Goal: Transaction & Acquisition: Purchase product/service

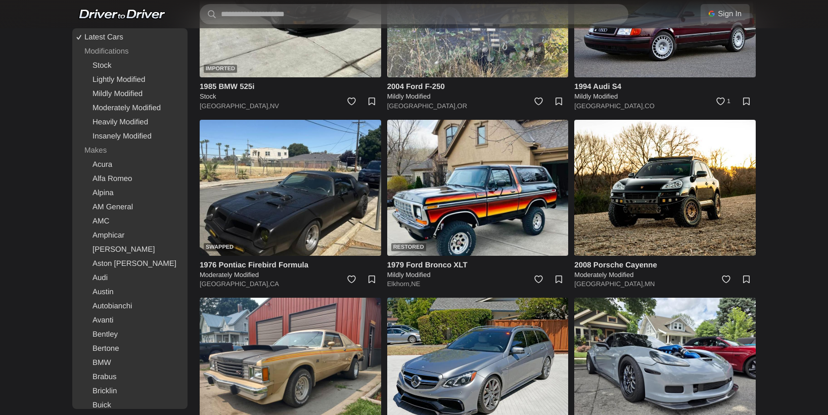
scroll to position [514, 0]
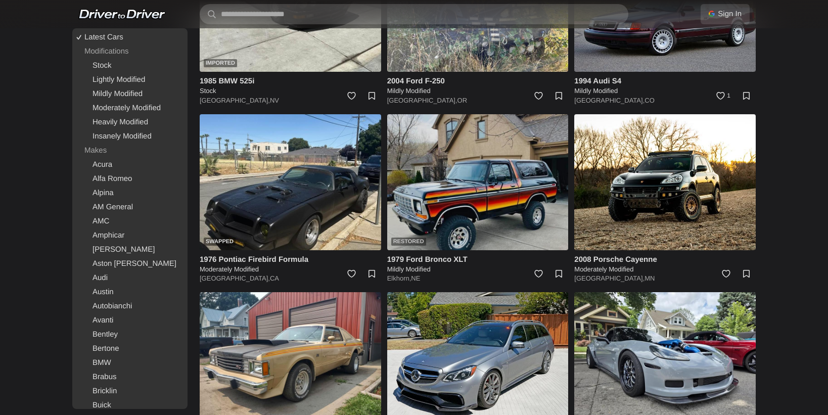
click at [462, 176] on img at bounding box center [478, 182] width 182 height 136
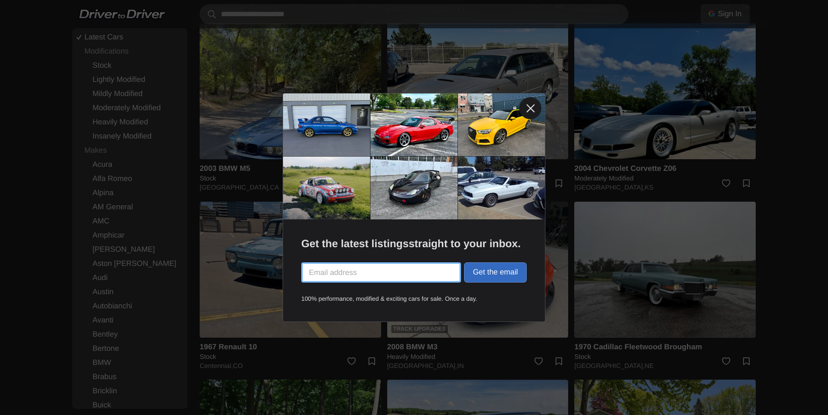
scroll to position [1320, 0]
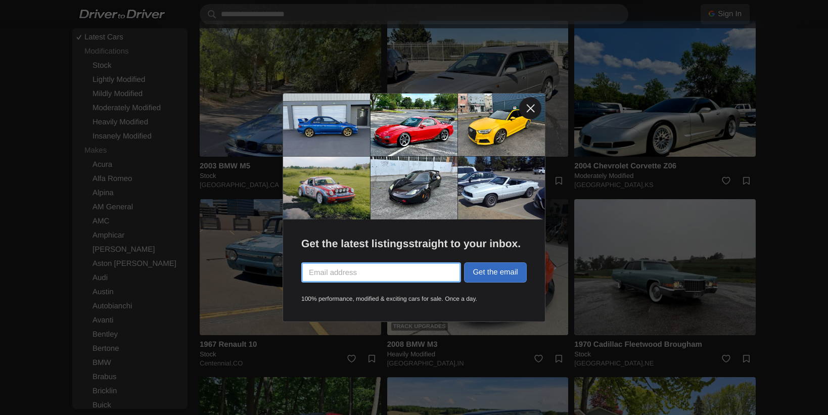
click at [528, 109] on link at bounding box center [530, 108] width 22 height 22
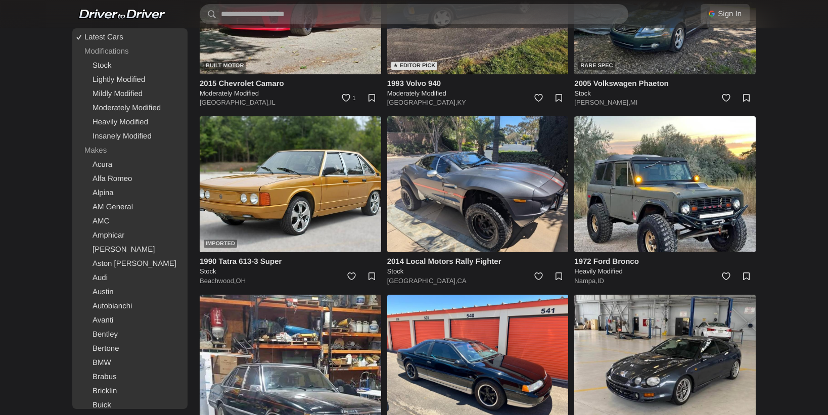
scroll to position [1760, 0]
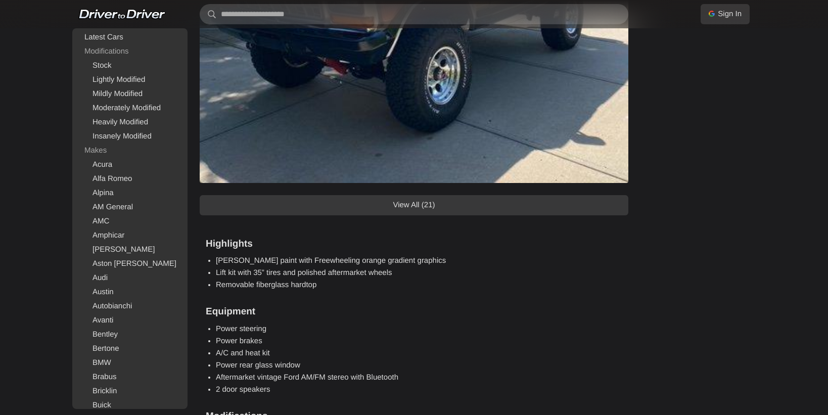
scroll to position [1176, 0]
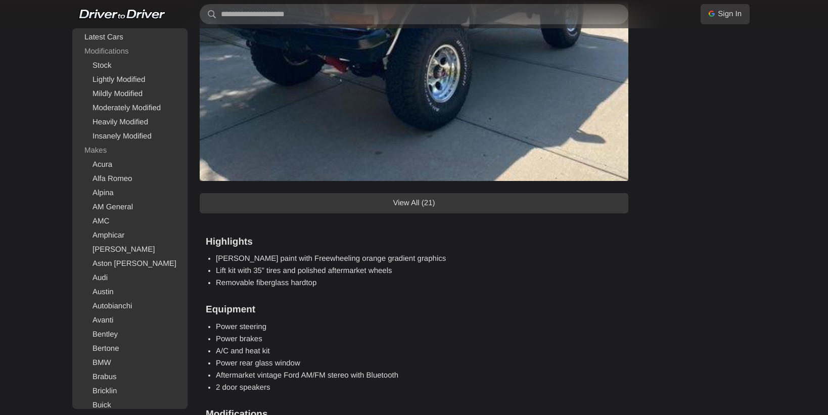
click at [519, 205] on link "View All (21)" at bounding box center [414, 203] width 429 height 20
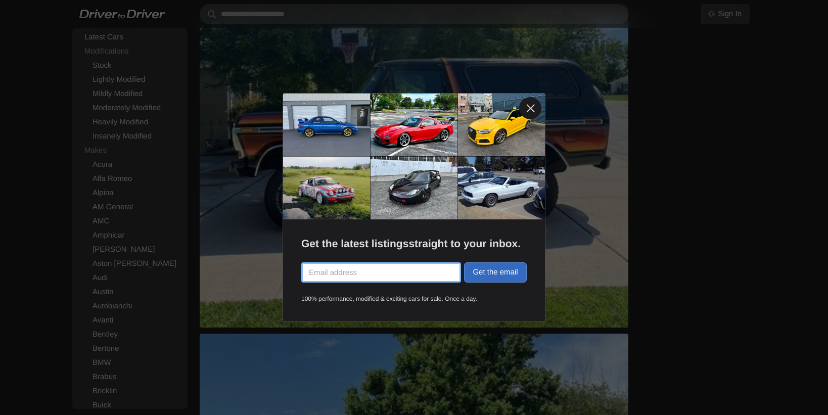
scroll to position [1608, 0]
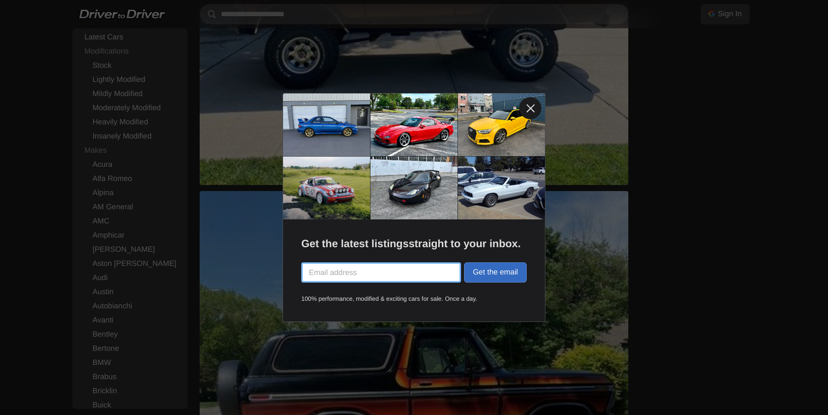
click at [531, 110] on link at bounding box center [530, 108] width 22 height 22
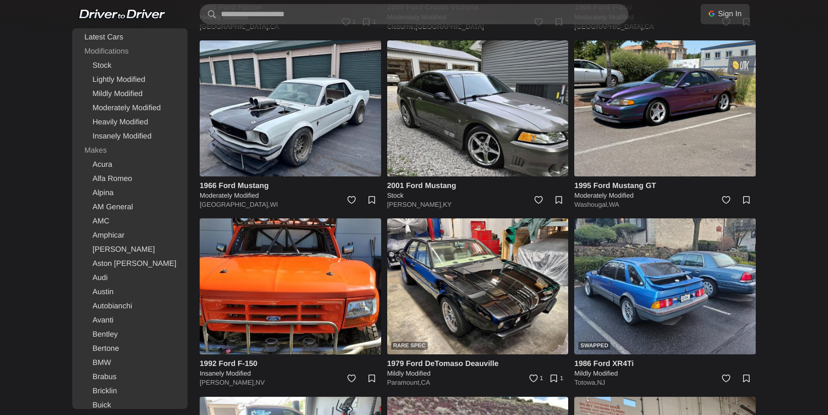
scroll to position [10572, 0]
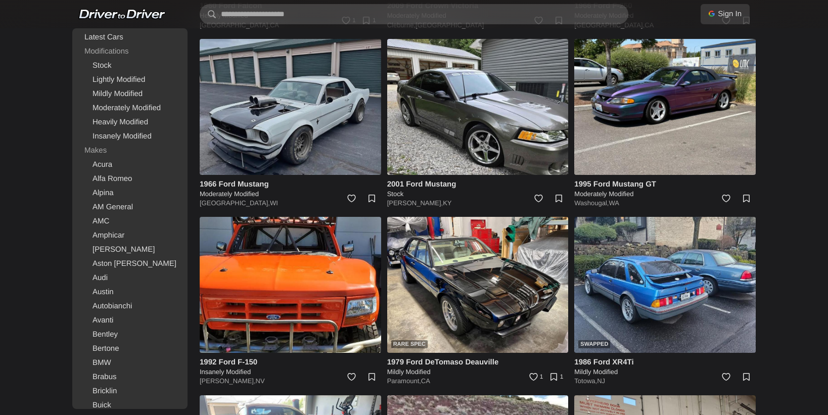
click at [315, 92] on img at bounding box center [291, 107] width 182 height 136
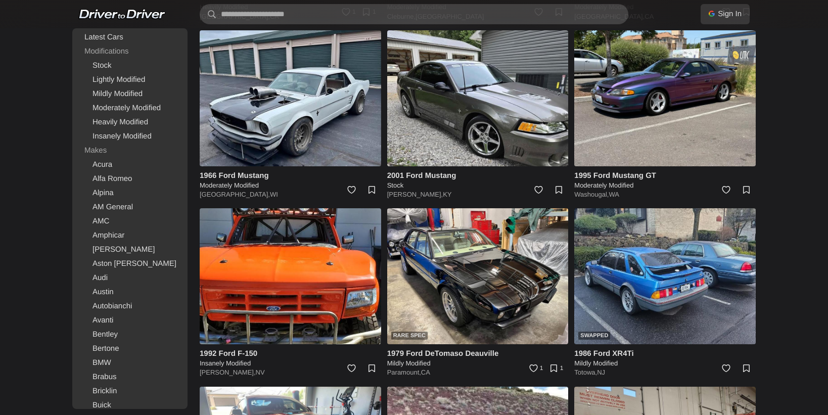
scroll to position [10583, 0]
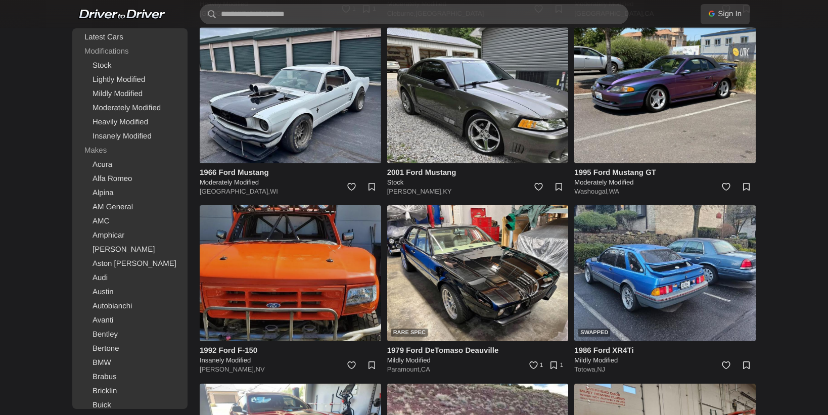
click at [350, 271] on img at bounding box center [291, 273] width 182 height 136
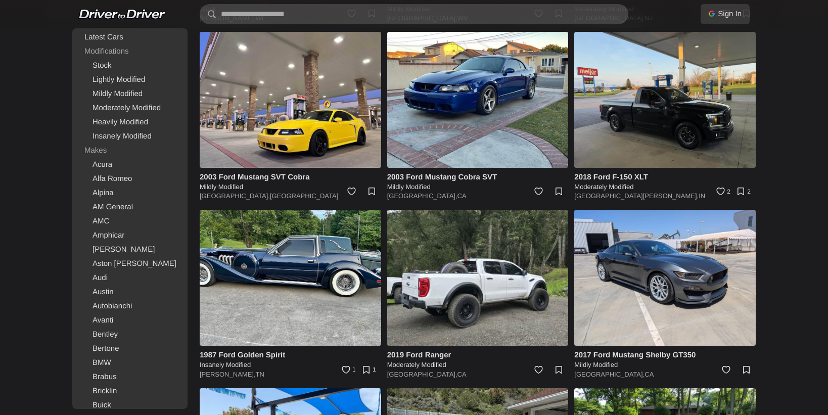
scroll to position [11651, 0]
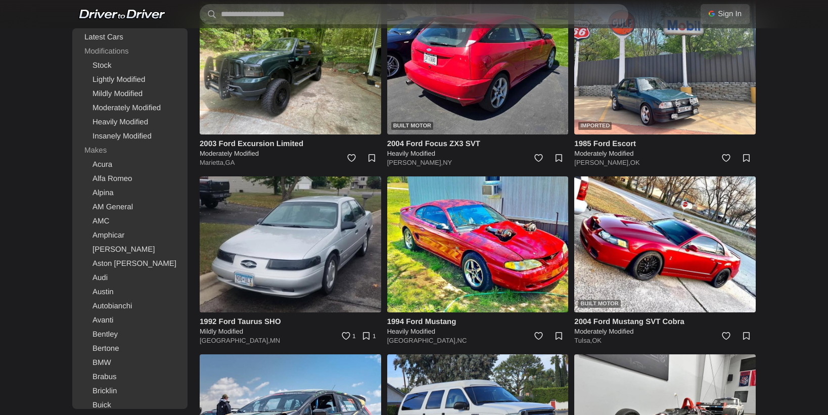
scroll to position [15427, 0]
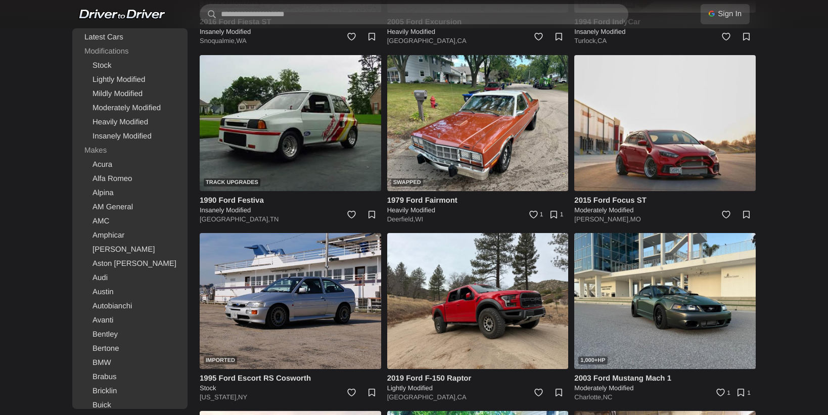
scroll to position [15902, 0]
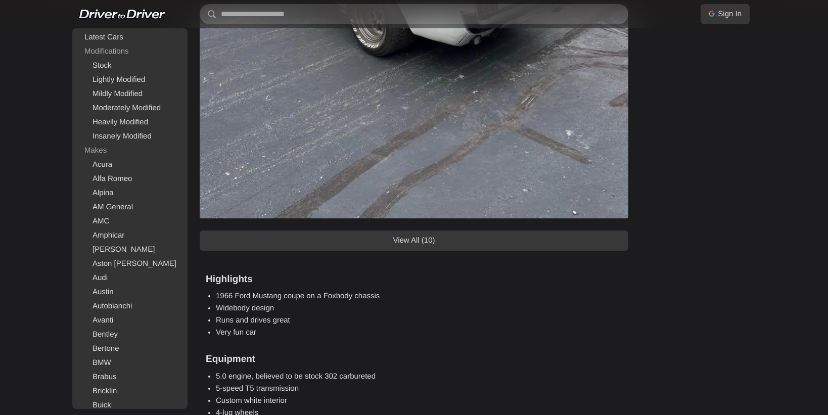
scroll to position [1188, 0]
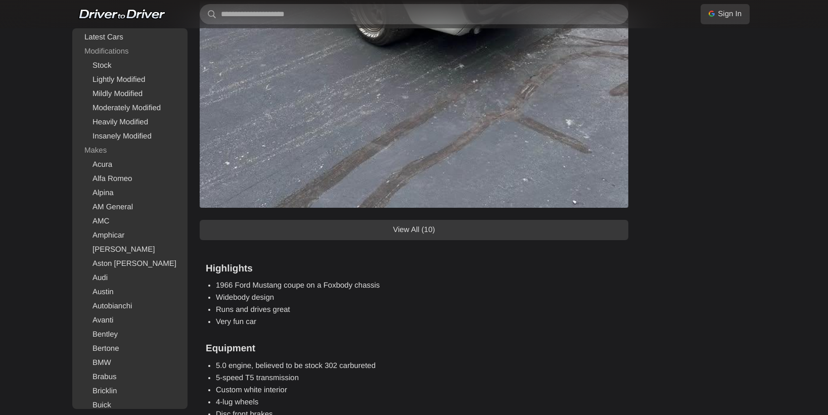
click at [525, 226] on link "View All (10)" at bounding box center [414, 230] width 429 height 20
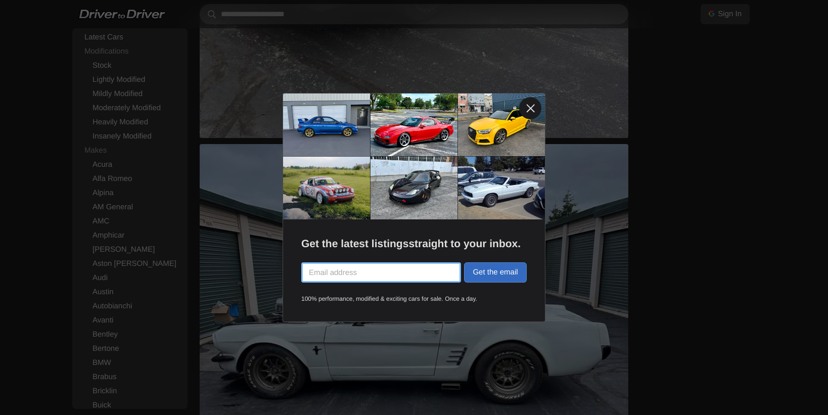
scroll to position [1695, 0]
click at [531, 106] on link at bounding box center [530, 108] width 22 height 22
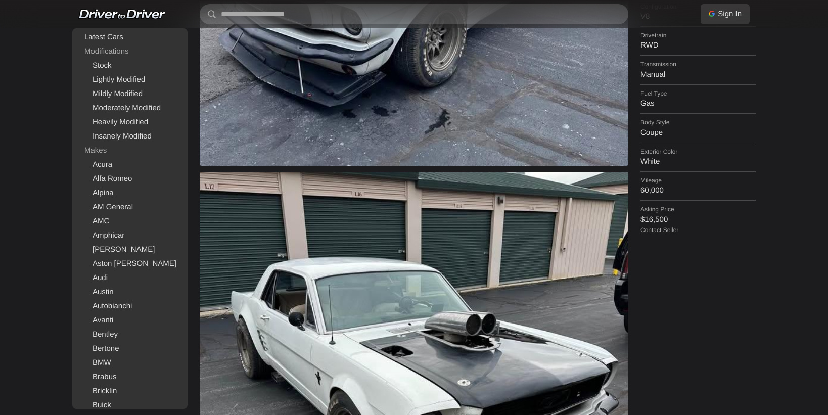
scroll to position [359, 0]
click at [666, 227] on link "Contact Seller" at bounding box center [660, 230] width 38 height 7
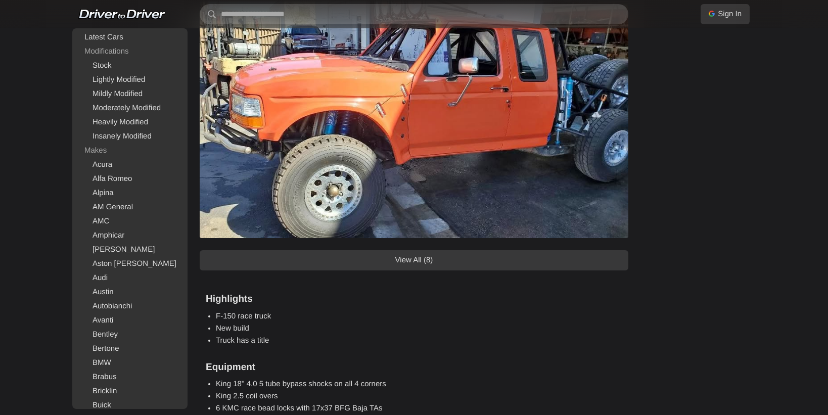
scroll to position [678, 0]
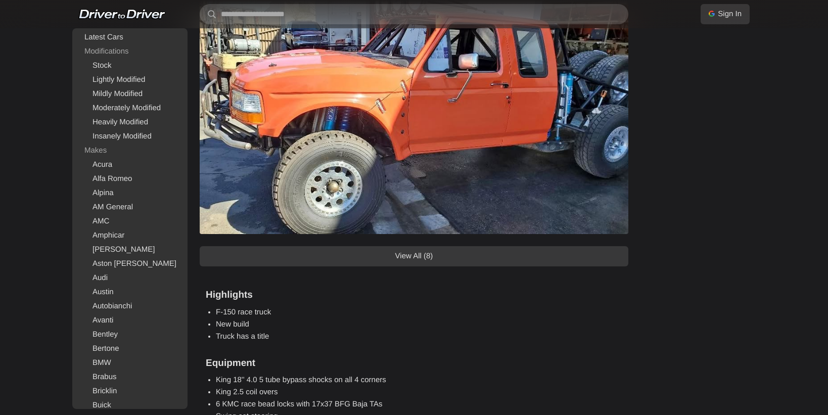
click at [534, 258] on link "View All (8)" at bounding box center [414, 256] width 429 height 20
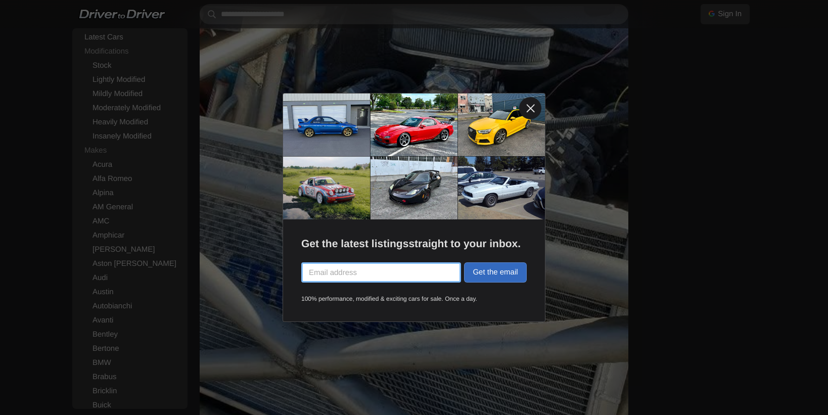
scroll to position [1960, 0]
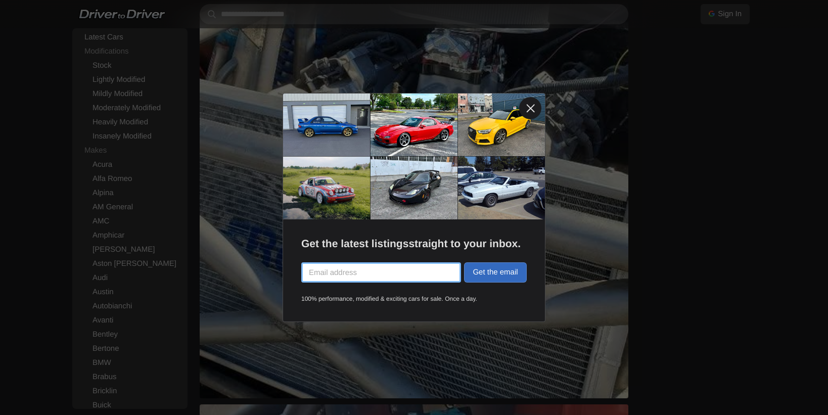
click at [529, 109] on link at bounding box center [530, 108] width 22 height 22
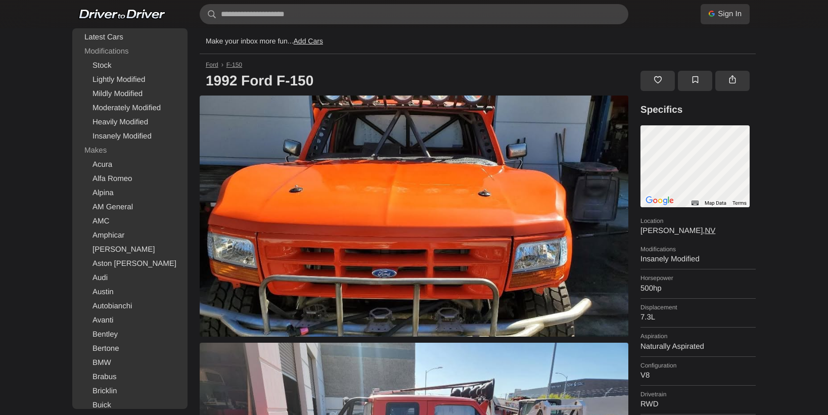
scroll to position [0, 0]
